Goal: Transaction & Acquisition: Purchase product/service

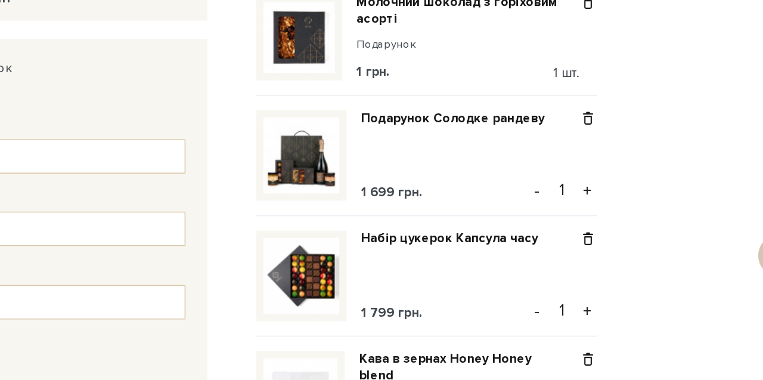
scroll to position [147, 0]
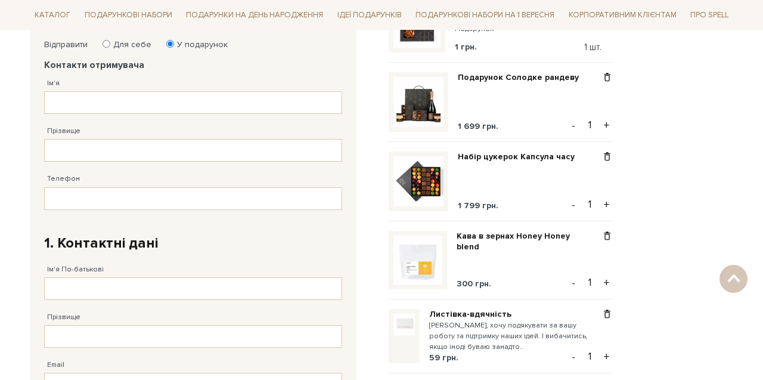
scroll to position [287, 0]
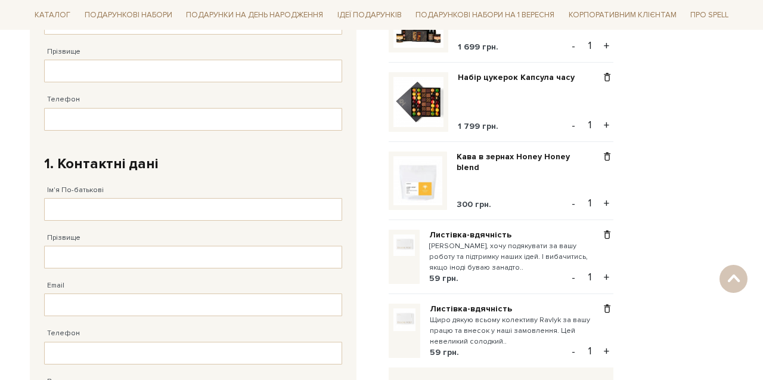
click at [689, 195] on div "Відправити Для себе У подарунок Контакти отримувача Ім'я Заповніть поле! Прізви…" at bounding box center [381, 309] width 717 height 726
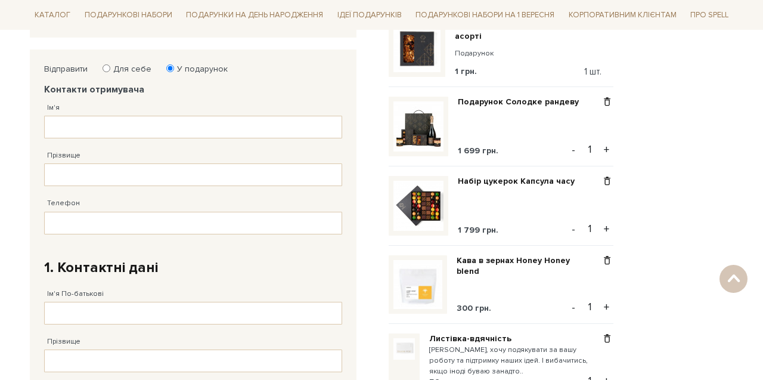
scroll to position [189, 0]
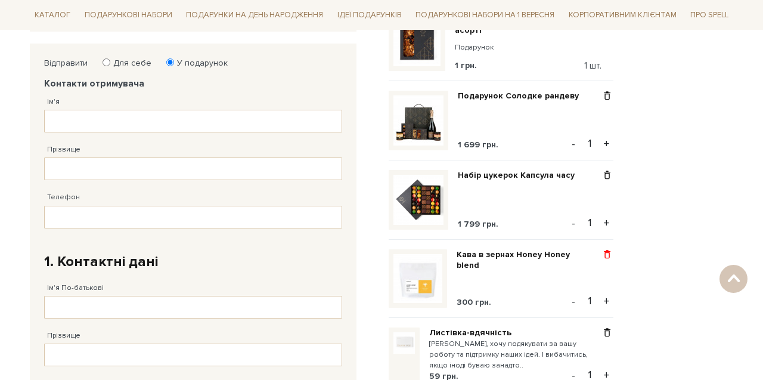
click at [608, 251] on span at bounding box center [607, 254] width 13 height 11
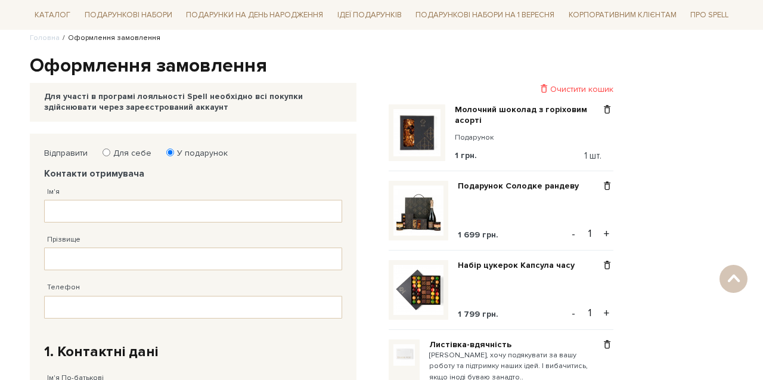
scroll to position [92, 0]
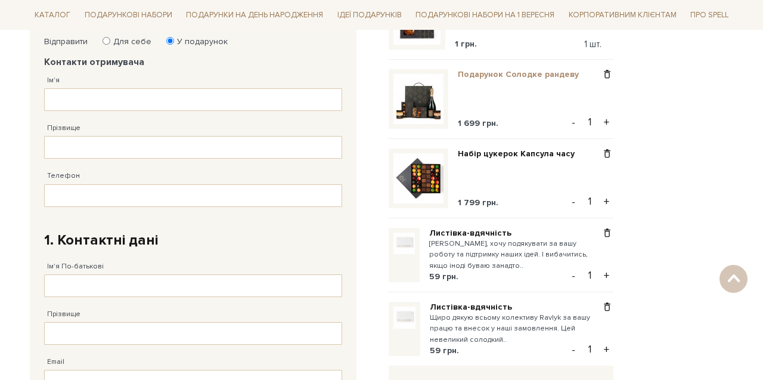
scroll to position [217, 0]
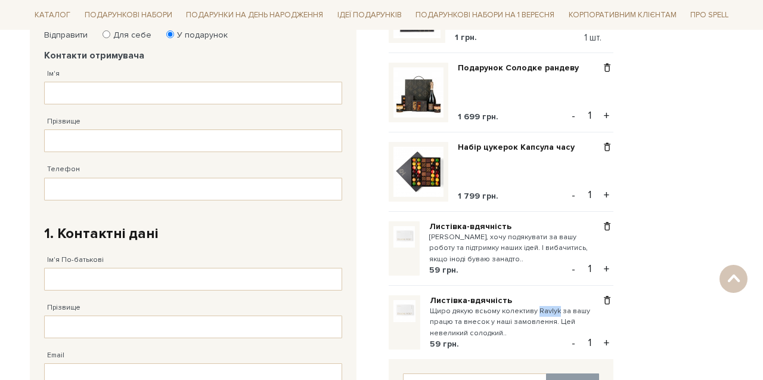
drag, startPoint x: 537, startPoint y: 308, endPoint x: 557, endPoint y: 306, distance: 19.2
click at [557, 306] on small "Щиро дякую всьому колективу Ravlyk за вашу працю та внесок у наші замовлення. Ц…" at bounding box center [515, 322] width 171 height 33
copy small "Ravlyk"
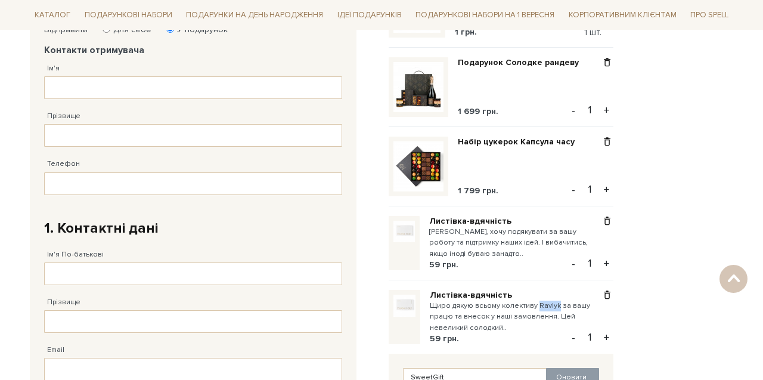
scroll to position [218, 0]
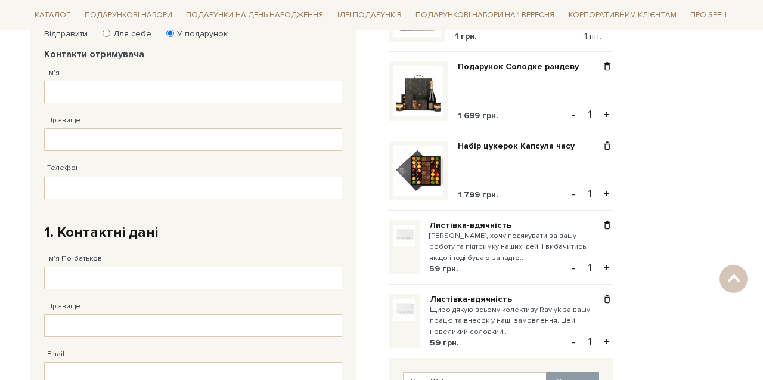
click at [656, 163] on div "Відправити Для себе У подарунок Контакти отримувача Ім'я Заповніть поле! Прізви…" at bounding box center [381, 338] width 717 height 648
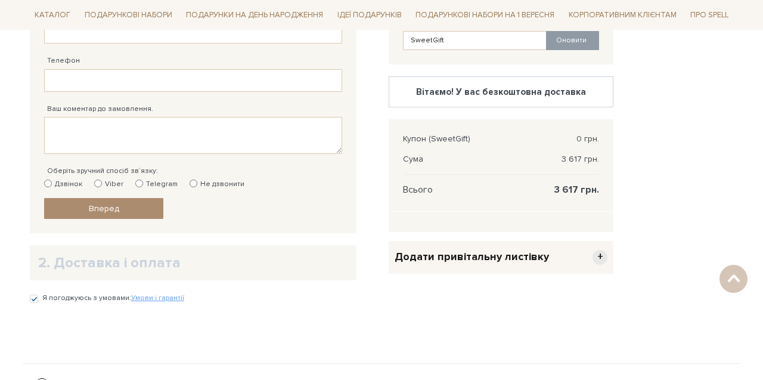
scroll to position [558, 0]
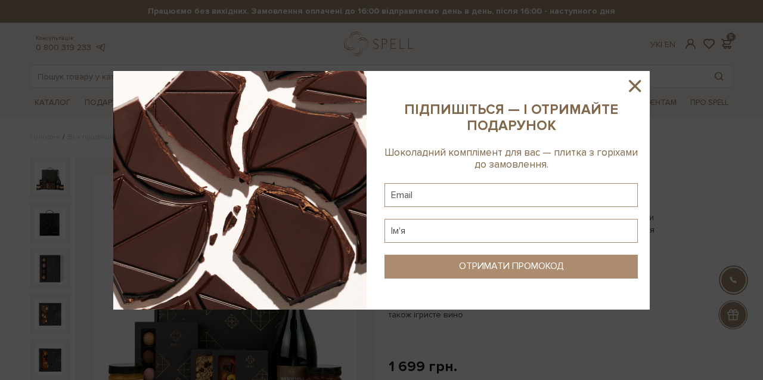
click at [641, 86] on icon at bounding box center [634, 86] width 20 height 20
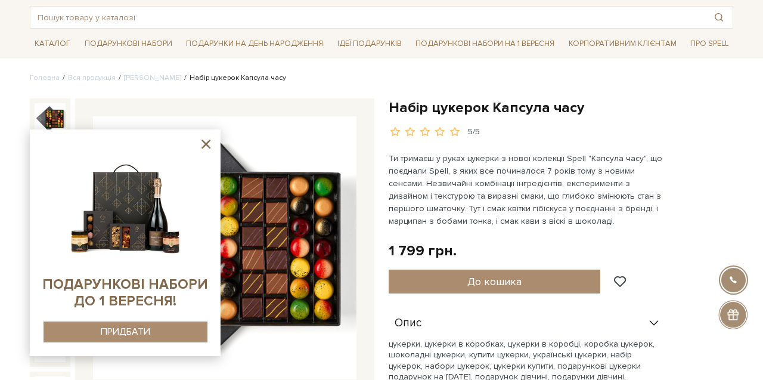
scroll to position [60, 0]
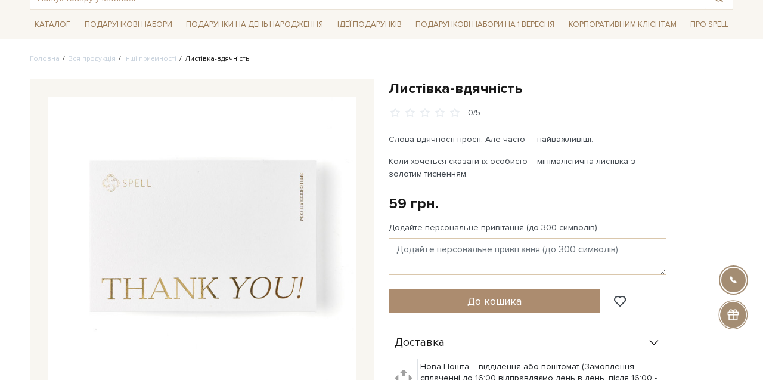
scroll to position [76, 0]
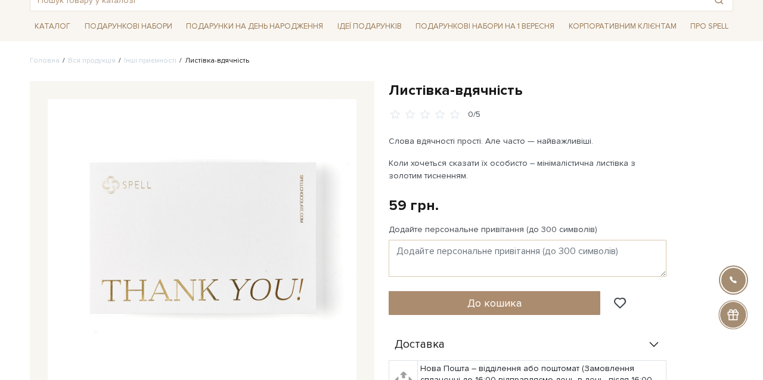
click at [434, 191] on div "Листівка-вдячність 0/5 Слова вдячності прості. Але часто — найважливіші. Коли х…" at bounding box center [561, 327] width 344 height 493
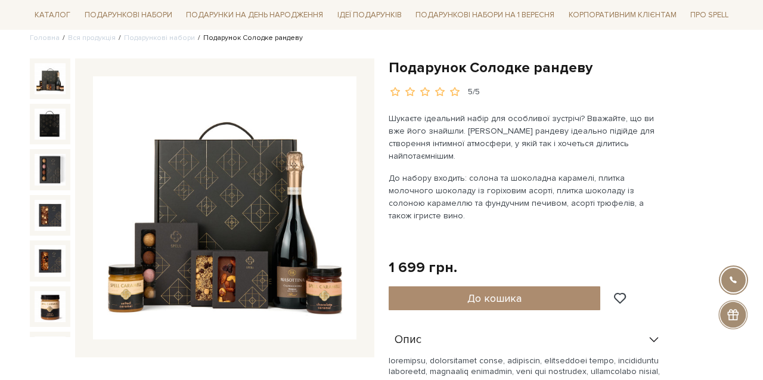
scroll to position [195, 0]
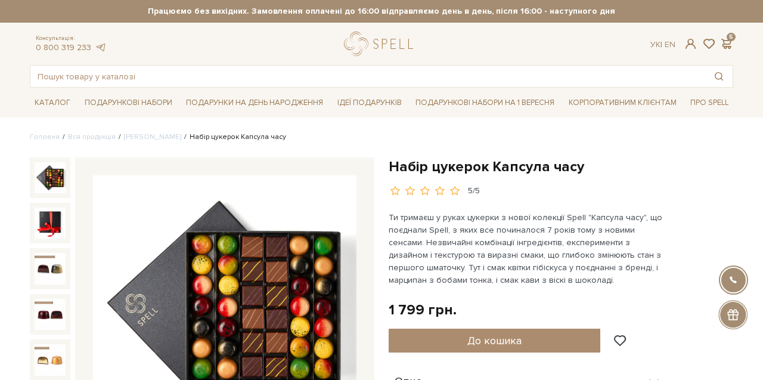
scroll to position [60, 0]
